Goal: Check status: Check status

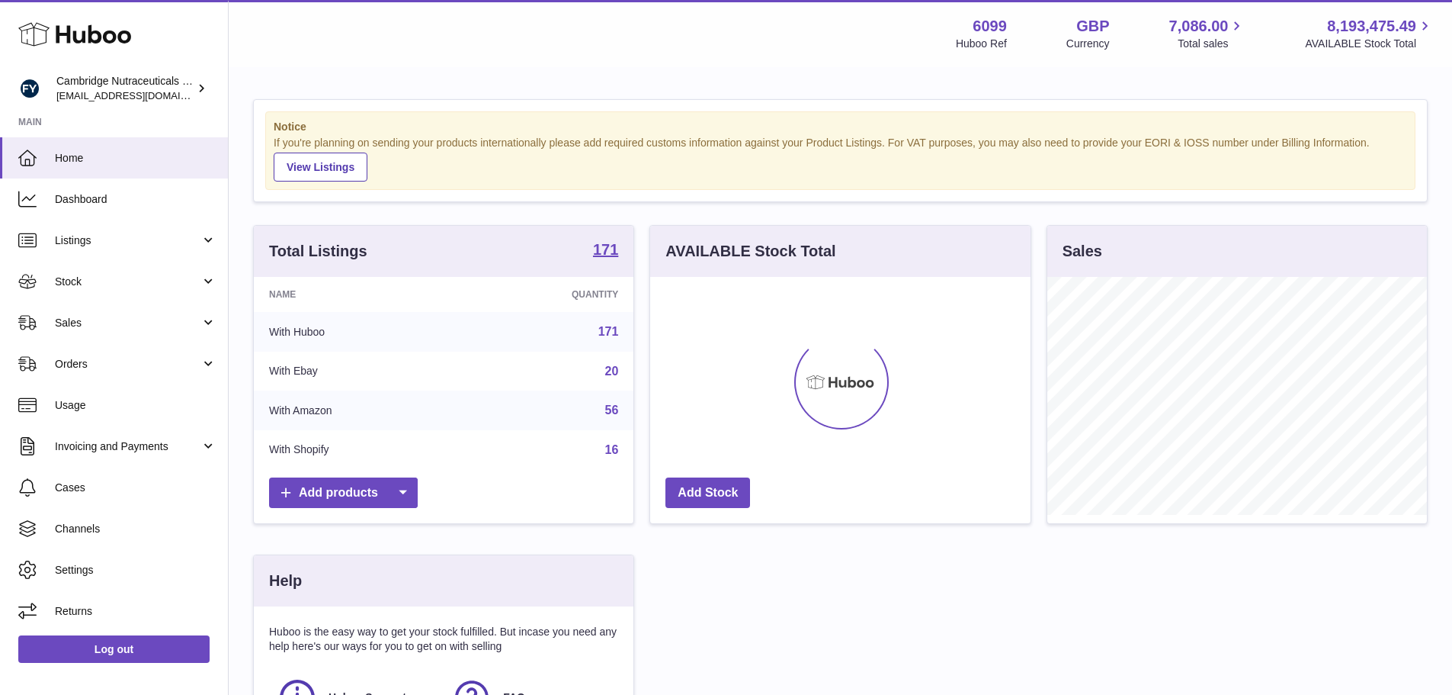
scroll to position [238, 380]
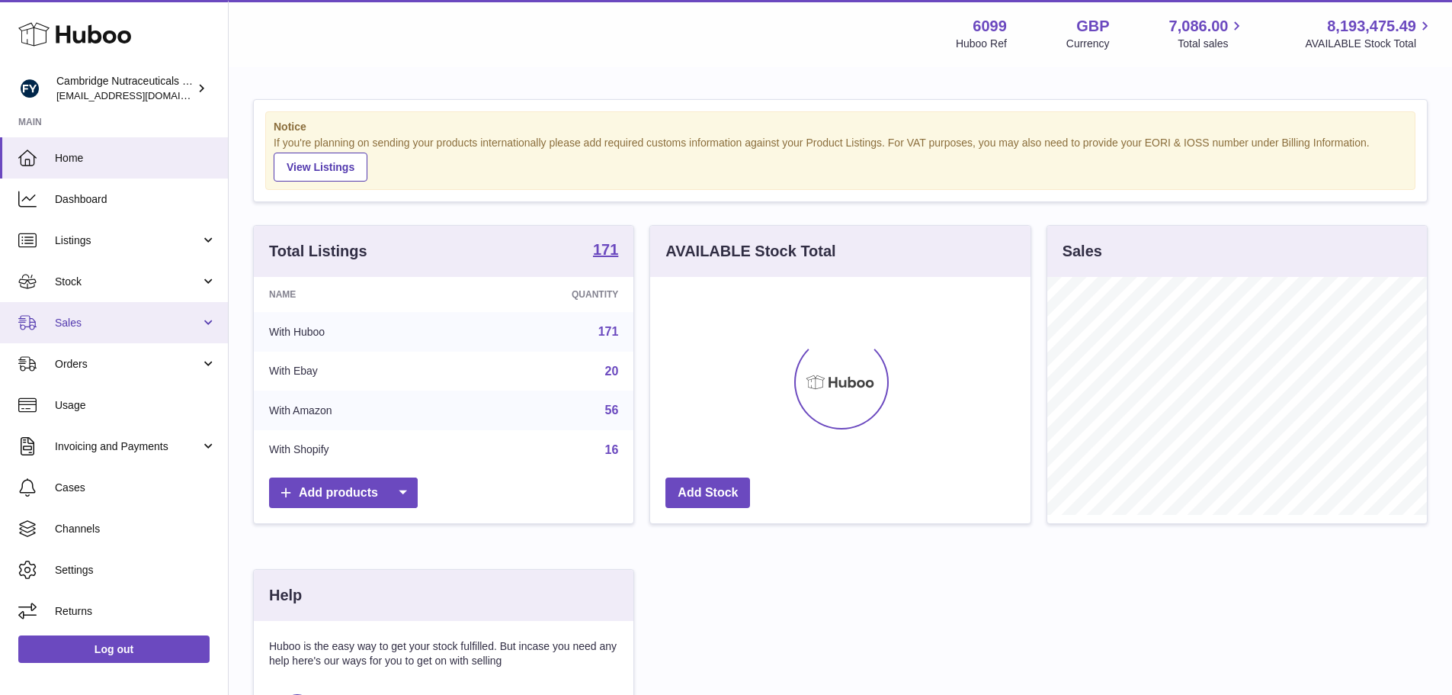
click at [80, 326] on span "Sales" at bounding box center [128, 323] width 146 height 14
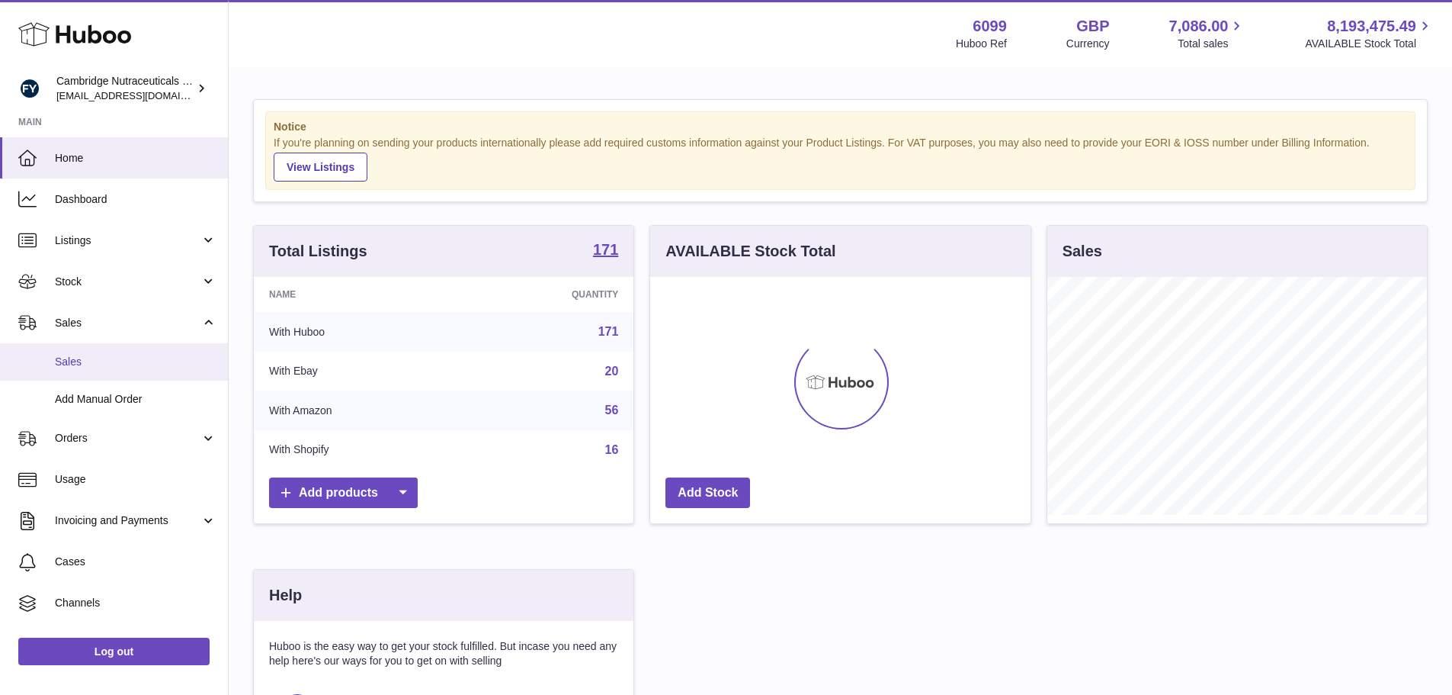
click at [80, 355] on span "Sales" at bounding box center [136, 362] width 162 height 14
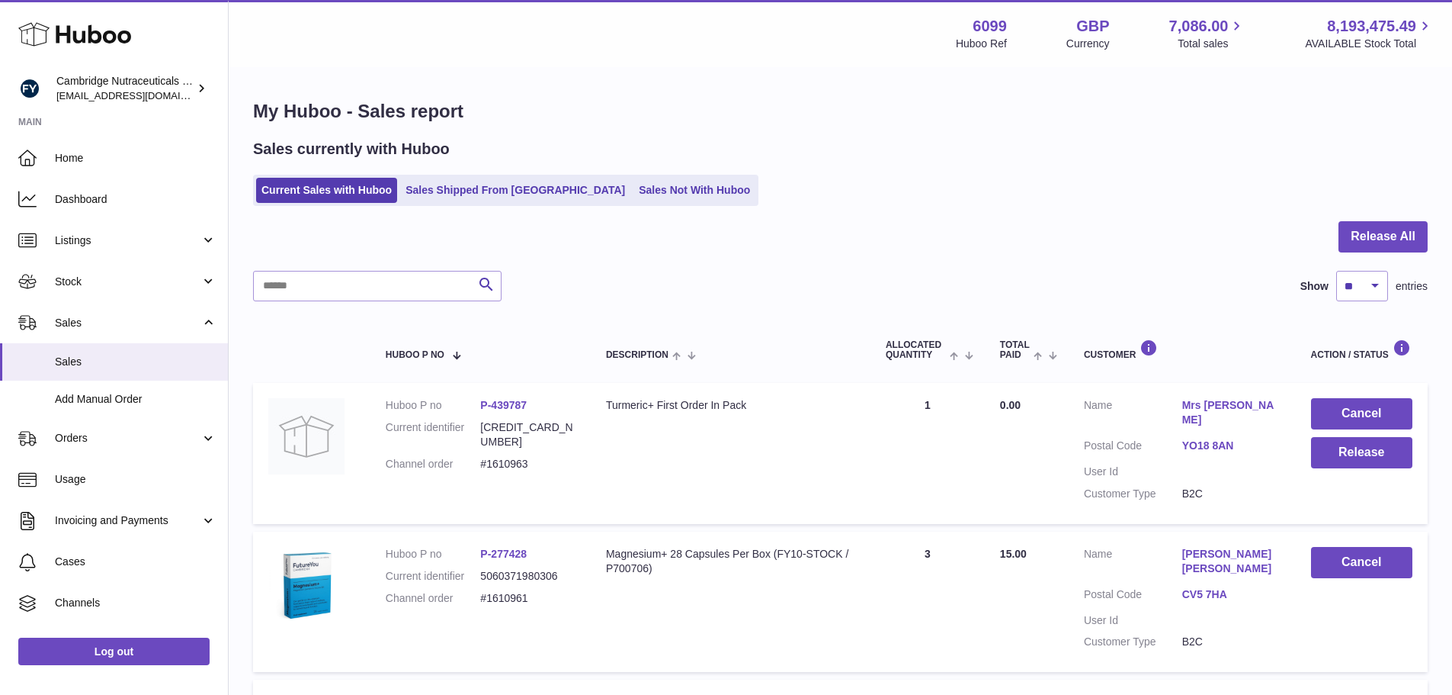
drag, startPoint x: 452, startPoint y: 176, endPoint x: 443, endPoint y: 208, distance: 33.3
click at [448, 190] on ul "Current Sales with Huboo Sales Shipped From [GEOGRAPHIC_DATA] Sales Not With Hu…" at bounding box center [505, 190] width 505 height 31
click at [444, 197] on link "Sales Shipped From [GEOGRAPHIC_DATA]" at bounding box center [515, 190] width 230 height 25
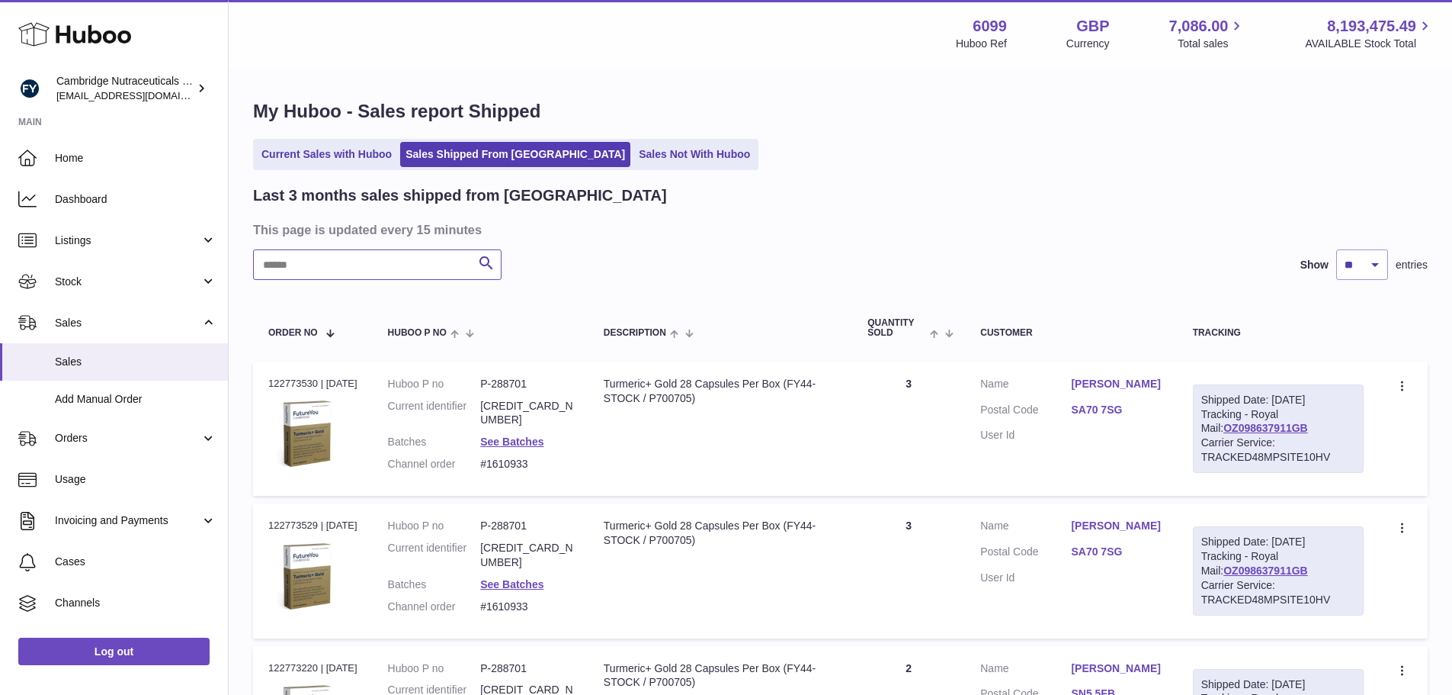
click at [412, 271] on input "text" at bounding box center [377, 264] width 249 height 30
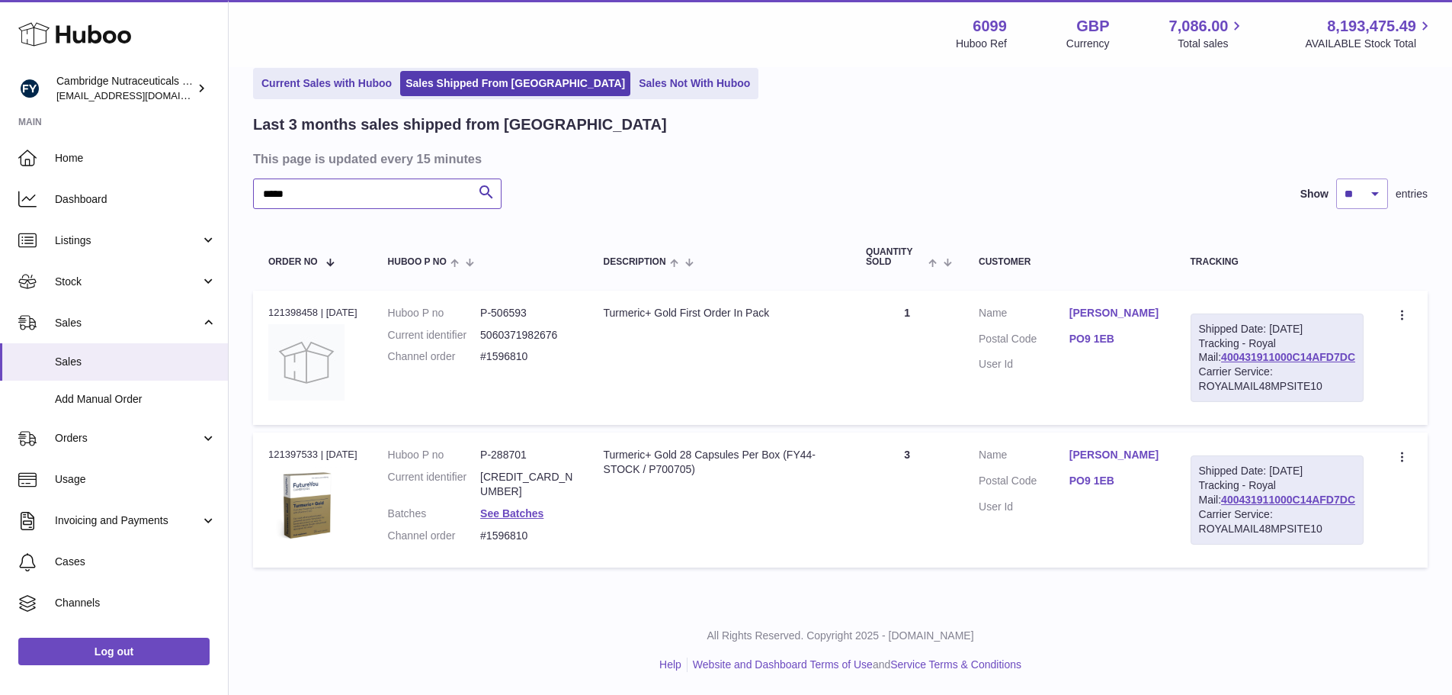
scroll to position [100, 0]
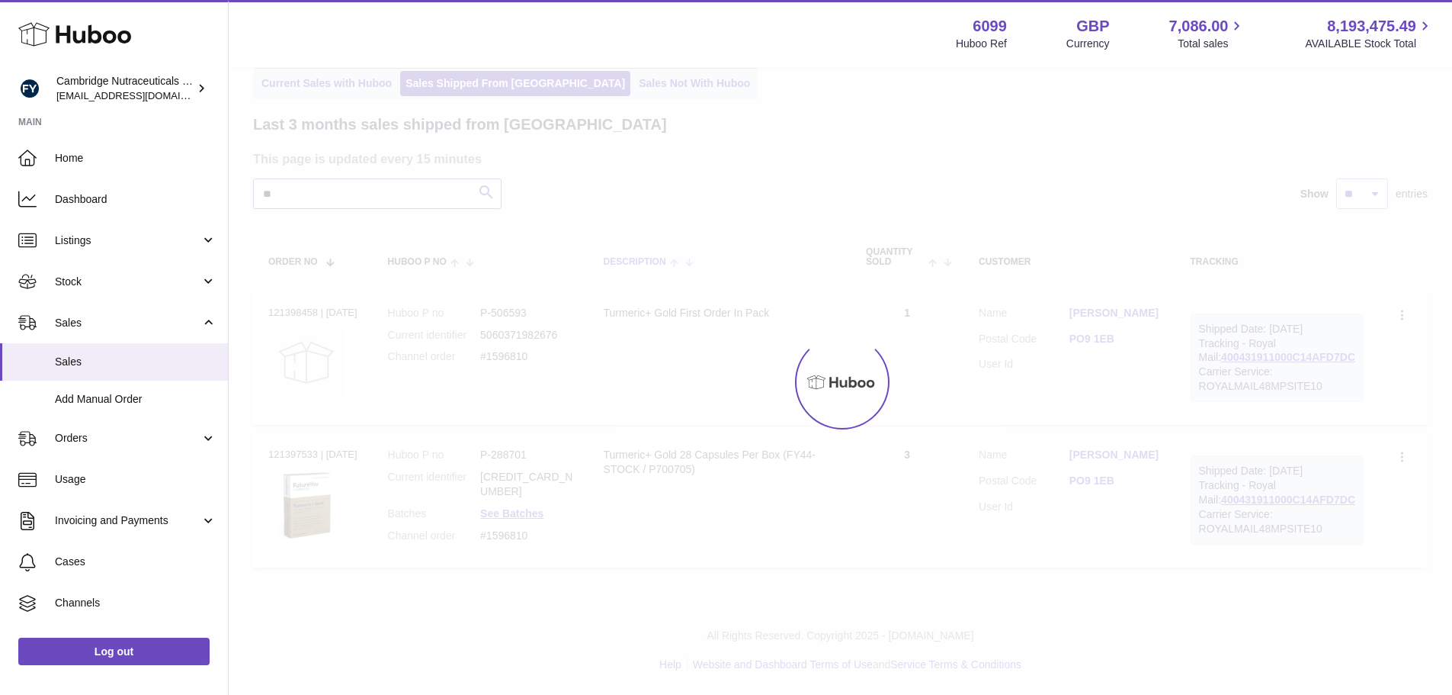
type input "*"
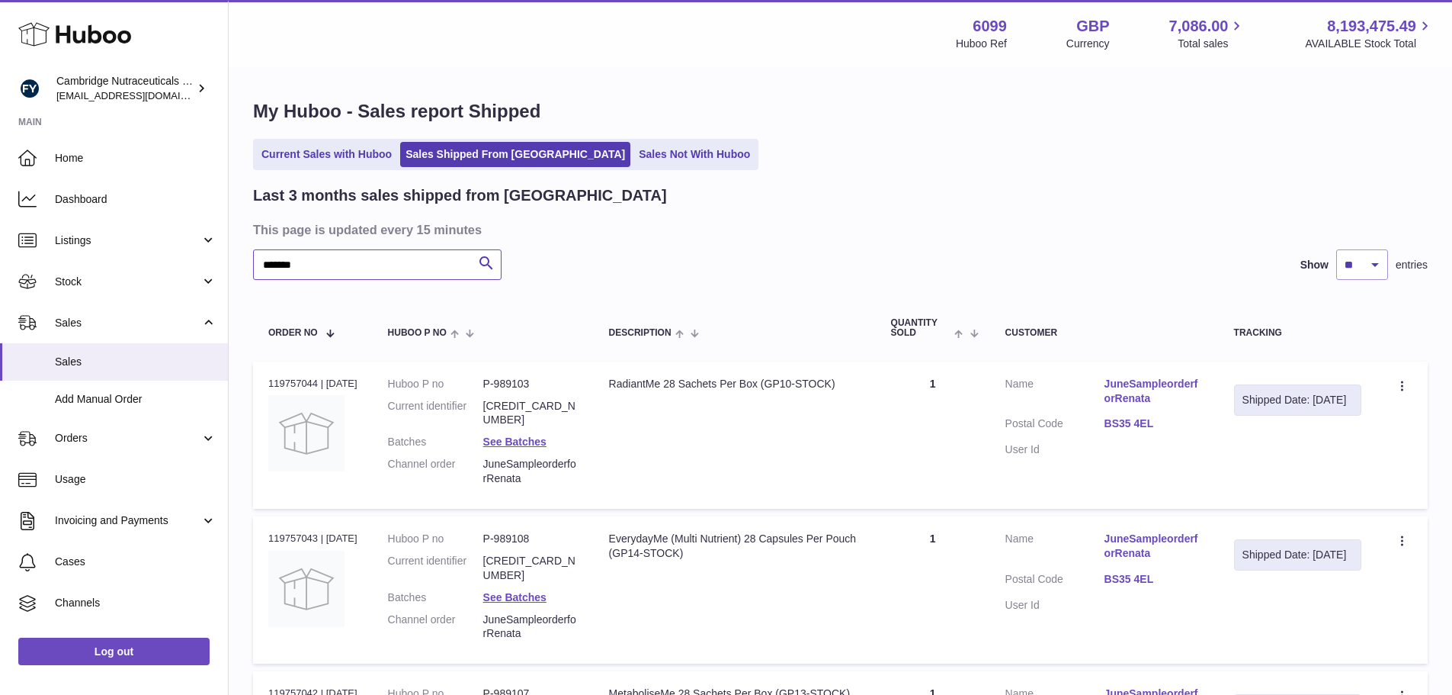
type input "******"
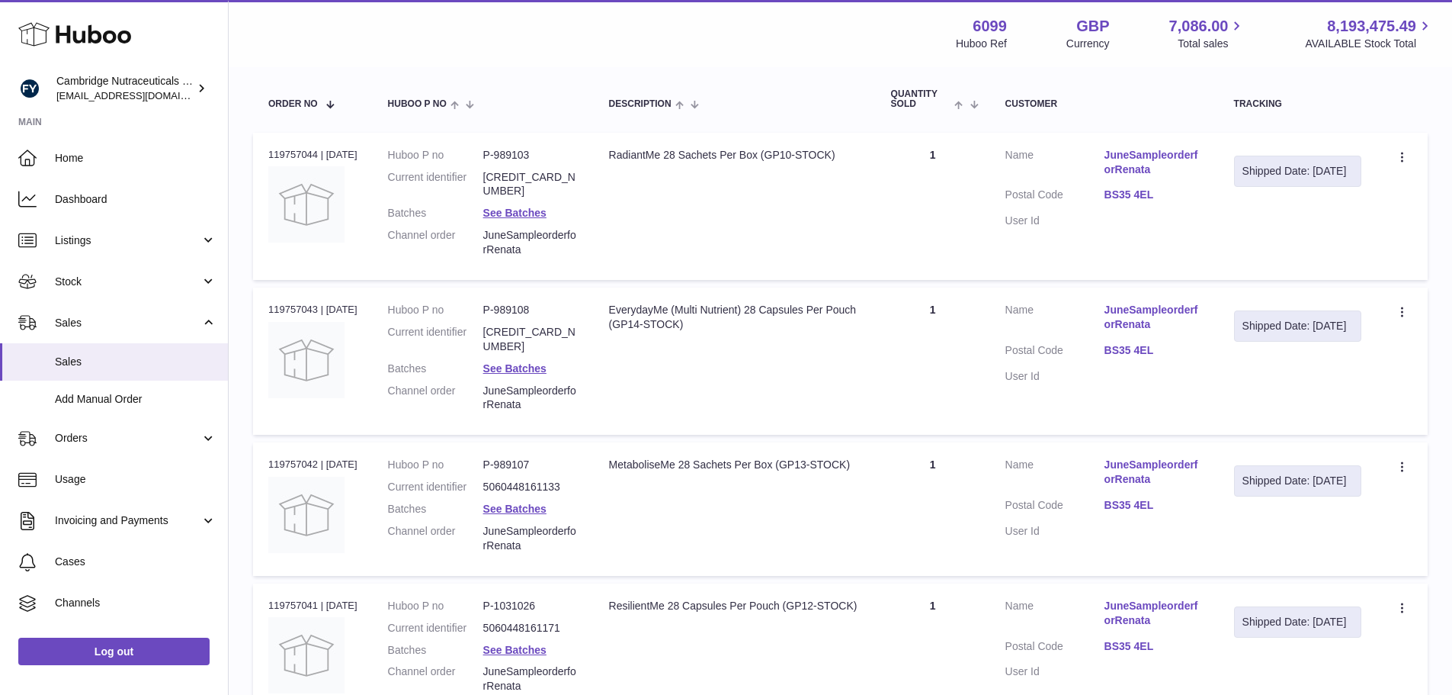
scroll to position [152, 0]
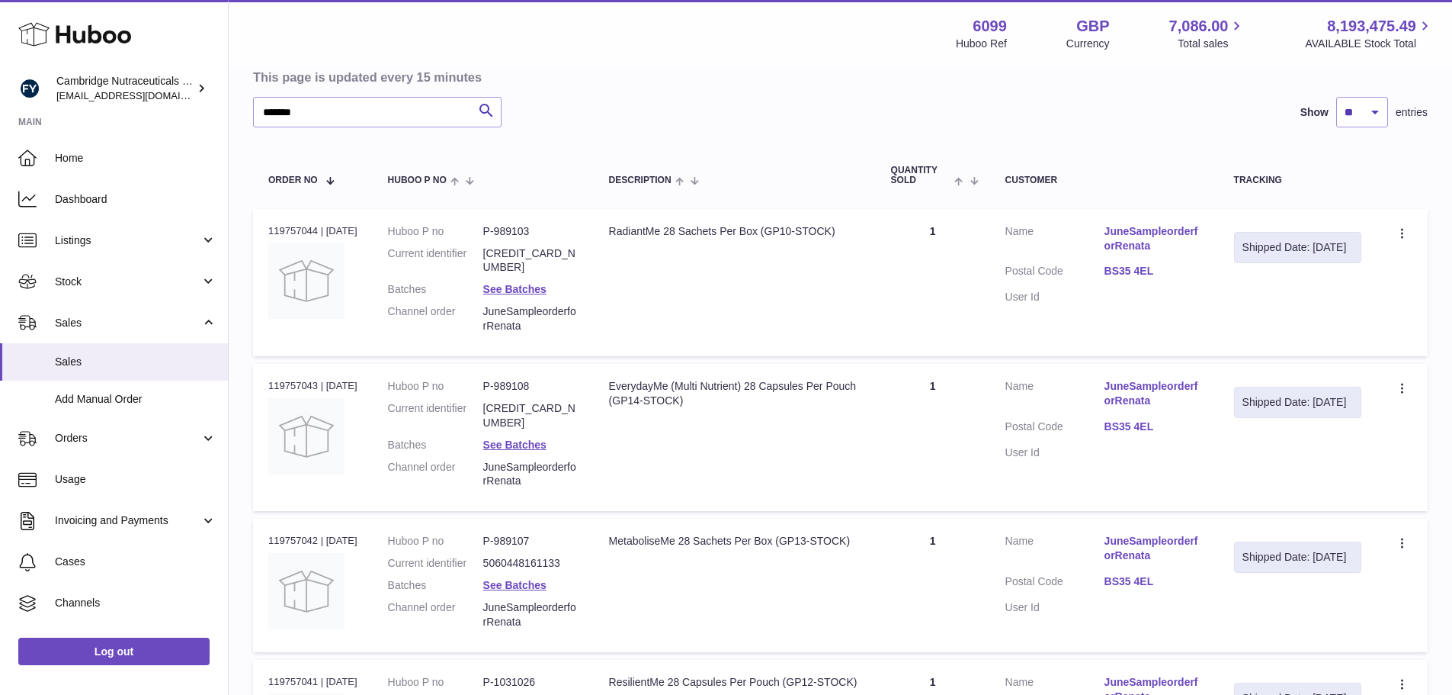
click at [286, 227] on div "Order no 119757044 | [DATE]" at bounding box center [312, 231] width 89 height 14
copy div "119757044"
